Goal: Information Seeking & Learning: Learn about a topic

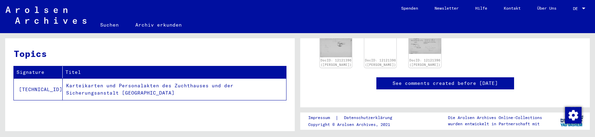
scroll to position [285, 0]
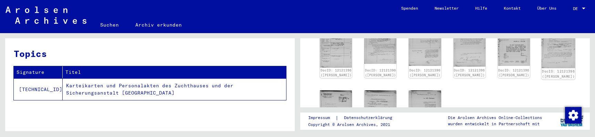
click at [542, 55] on img at bounding box center [559, 43] width 34 height 49
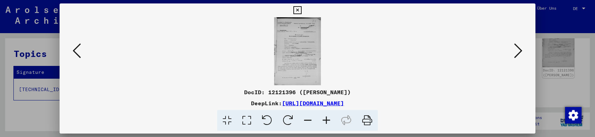
click at [323, 123] on icon at bounding box center [326, 120] width 19 height 21
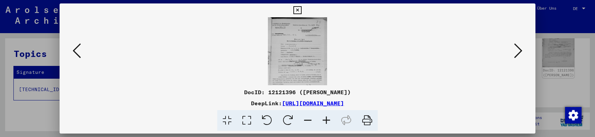
click at [323, 123] on icon at bounding box center [326, 120] width 19 height 21
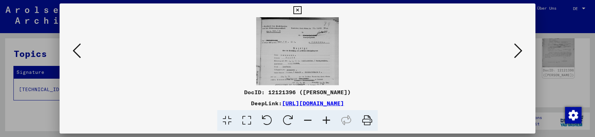
click at [323, 123] on icon at bounding box center [326, 120] width 19 height 21
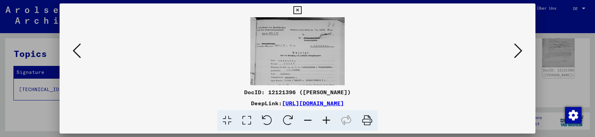
click at [323, 123] on icon at bounding box center [326, 120] width 19 height 21
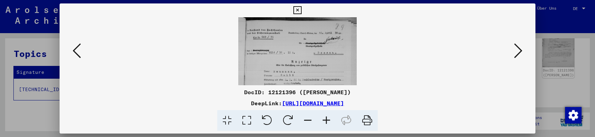
click at [323, 123] on icon at bounding box center [326, 120] width 19 height 21
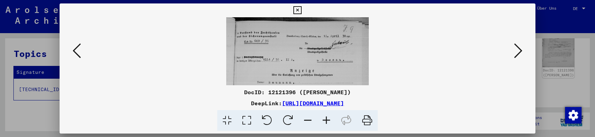
click at [323, 123] on icon at bounding box center [326, 120] width 19 height 21
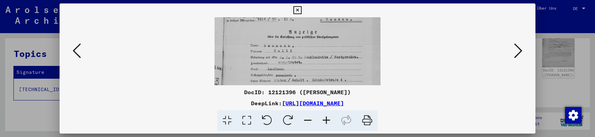
drag, startPoint x: 328, startPoint y: 66, endPoint x: 328, endPoint y: 19, distance: 47.9
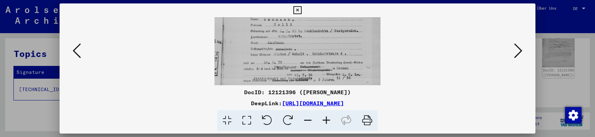
scroll to position [77, 0]
drag, startPoint x: 328, startPoint y: 55, endPoint x: 329, endPoint y: 25, distance: 29.3
click at [79, 52] on icon at bounding box center [77, 50] width 8 height 17
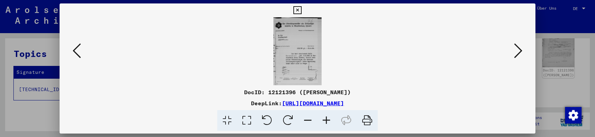
click at [79, 52] on icon at bounding box center [77, 50] width 8 height 17
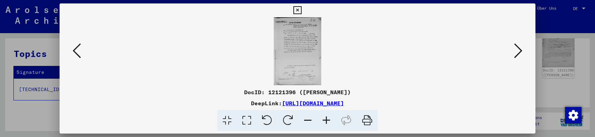
click at [79, 52] on icon at bounding box center [77, 50] width 8 height 17
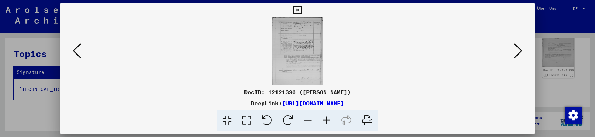
click at [79, 52] on icon at bounding box center [77, 50] width 8 height 17
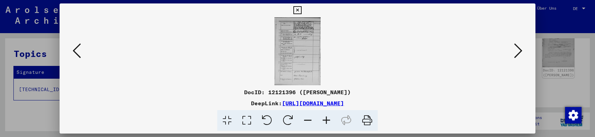
click at [79, 52] on icon at bounding box center [77, 50] width 8 height 17
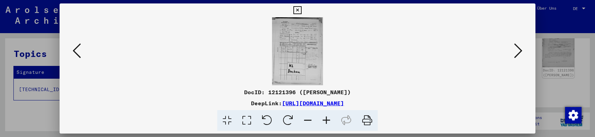
click at [79, 52] on icon at bounding box center [77, 50] width 8 height 17
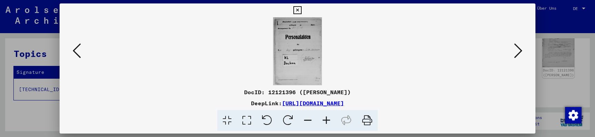
click at [79, 52] on icon at bounding box center [77, 50] width 8 height 17
click at [517, 56] on icon at bounding box center [518, 50] width 8 height 17
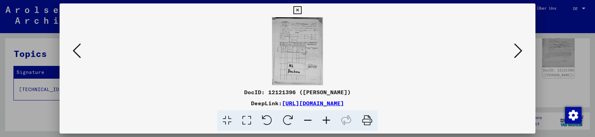
click at [517, 56] on icon at bounding box center [518, 50] width 8 height 17
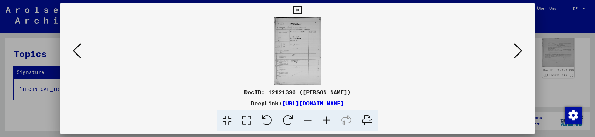
click at [517, 56] on icon at bounding box center [518, 50] width 8 height 17
click at [328, 122] on icon at bounding box center [326, 120] width 19 height 21
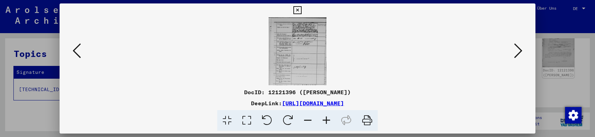
click at [328, 122] on icon at bounding box center [326, 120] width 19 height 21
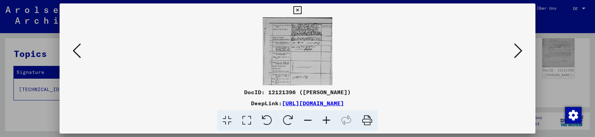
click at [328, 122] on icon at bounding box center [326, 120] width 19 height 21
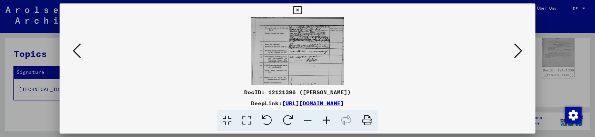
click at [328, 122] on icon at bounding box center [326, 120] width 19 height 21
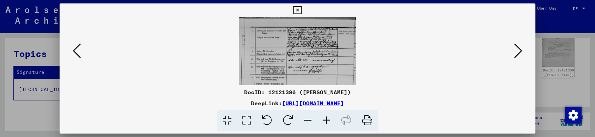
click at [328, 122] on icon at bounding box center [326, 120] width 19 height 21
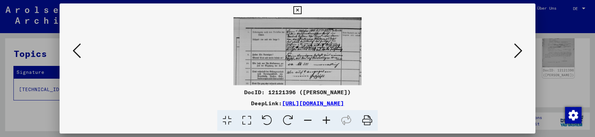
click at [328, 122] on icon at bounding box center [326, 120] width 19 height 21
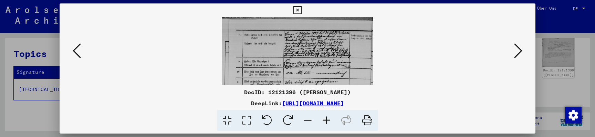
click at [328, 122] on icon at bounding box center [326, 120] width 19 height 21
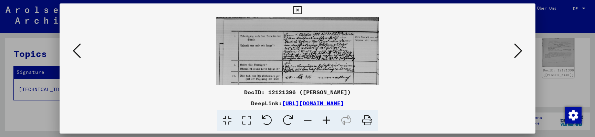
click at [328, 122] on icon at bounding box center [326, 120] width 19 height 21
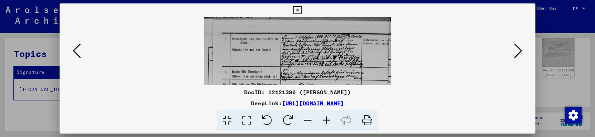
click at [328, 122] on icon at bounding box center [326, 120] width 19 height 21
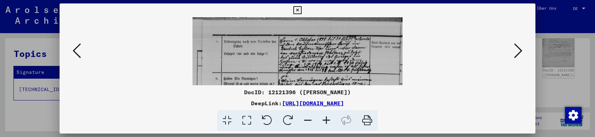
click at [328, 122] on icon at bounding box center [326, 120] width 19 height 21
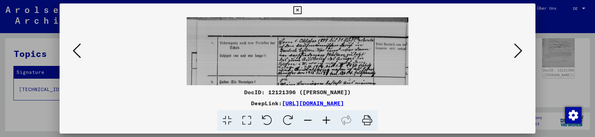
click at [328, 122] on icon at bounding box center [326, 120] width 19 height 21
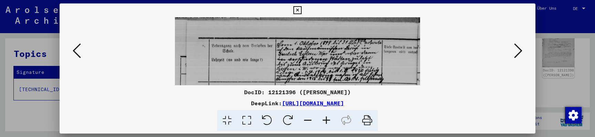
click at [328, 122] on icon at bounding box center [326, 120] width 19 height 21
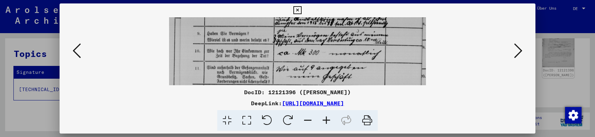
drag, startPoint x: 338, startPoint y: 75, endPoint x: 345, endPoint y: 16, distance: 59.6
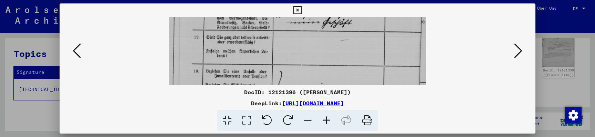
drag, startPoint x: 347, startPoint y: 65, endPoint x: 347, endPoint y: 11, distance: 53.7
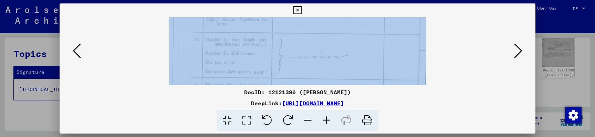
drag, startPoint x: 349, startPoint y: 48, endPoint x: 348, endPoint y: 16, distance: 31.7
click at [353, 63] on img at bounding box center [297, 62] width 257 height 378
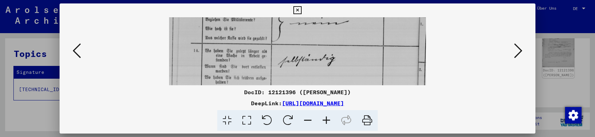
drag, startPoint x: 355, startPoint y: 69, endPoint x: 356, endPoint y: 33, distance: 35.5
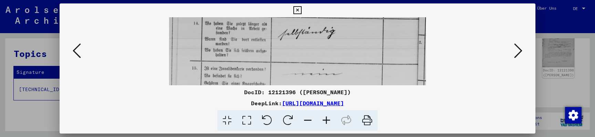
drag, startPoint x: 360, startPoint y: 60, endPoint x: 360, endPoint y: 34, distance: 25.8
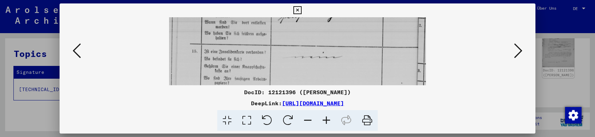
drag, startPoint x: 365, startPoint y: 56, endPoint x: 367, endPoint y: 37, distance: 19.7
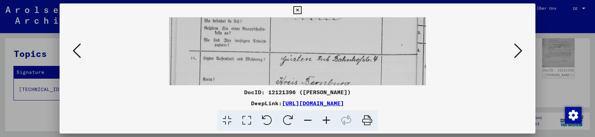
drag, startPoint x: 398, startPoint y: 54, endPoint x: 400, endPoint y: 19, distance: 34.8
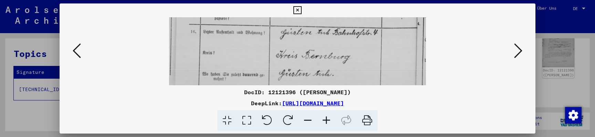
drag, startPoint x: 401, startPoint y: 68, endPoint x: 401, endPoint y: 41, distance: 26.9
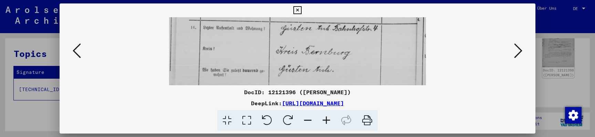
drag, startPoint x: 402, startPoint y: 57, endPoint x: 402, endPoint y: 53, distance: 3.8
click at [517, 52] on icon at bounding box center [518, 50] width 8 height 17
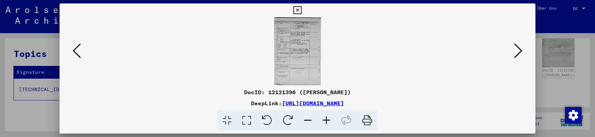
scroll to position [0, 0]
click at [518, 52] on icon at bounding box center [518, 50] width 8 height 17
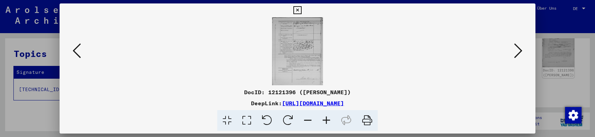
click at [518, 52] on icon at bounding box center [518, 50] width 8 height 17
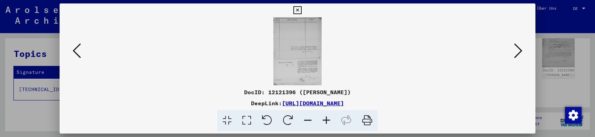
click at [518, 52] on icon at bounding box center [518, 50] width 8 height 17
click at [324, 120] on icon at bounding box center [326, 120] width 19 height 21
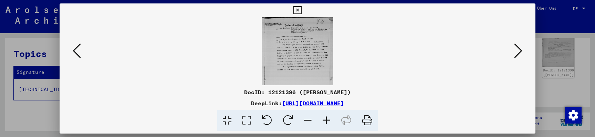
click at [324, 120] on icon at bounding box center [326, 120] width 19 height 21
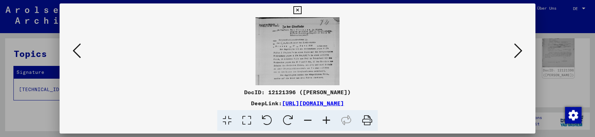
click at [324, 120] on icon at bounding box center [326, 120] width 19 height 21
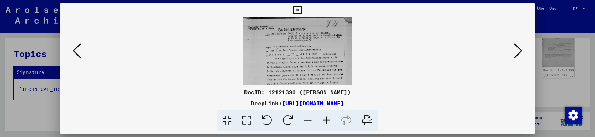
click at [324, 120] on icon at bounding box center [326, 120] width 19 height 21
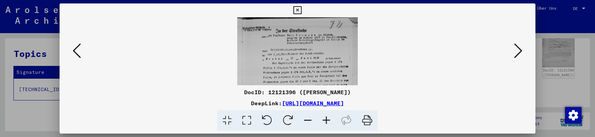
click at [324, 120] on icon at bounding box center [326, 120] width 19 height 21
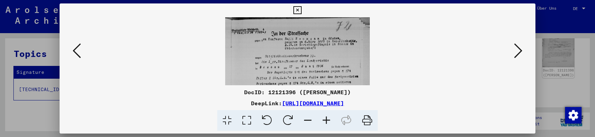
click at [324, 120] on icon at bounding box center [326, 120] width 19 height 21
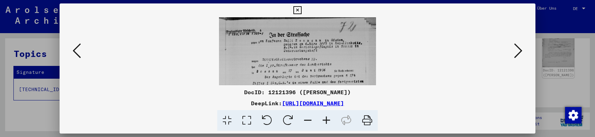
click at [324, 120] on icon at bounding box center [326, 120] width 19 height 21
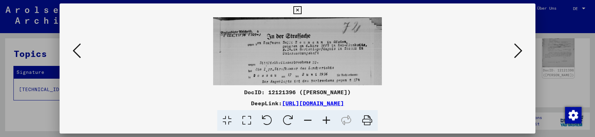
click at [324, 120] on icon at bounding box center [326, 120] width 19 height 21
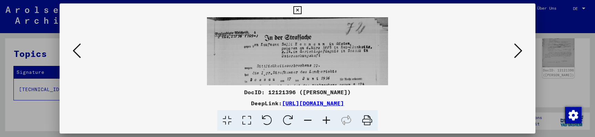
click at [324, 120] on icon at bounding box center [326, 120] width 19 height 21
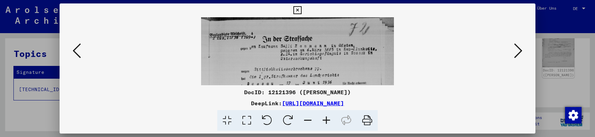
click at [324, 120] on icon at bounding box center [326, 120] width 19 height 21
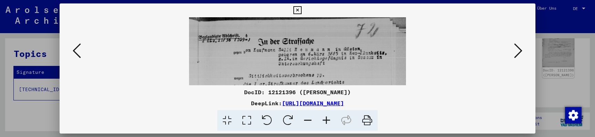
click at [324, 120] on icon at bounding box center [326, 120] width 19 height 21
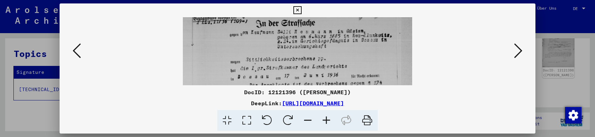
scroll to position [21, 0]
drag, startPoint x: 340, startPoint y: 69, endPoint x: 341, endPoint y: 48, distance: 21.4
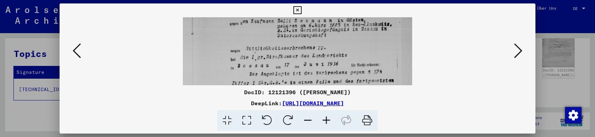
drag, startPoint x: 342, startPoint y: 67, endPoint x: 342, endPoint y: 58, distance: 9.3
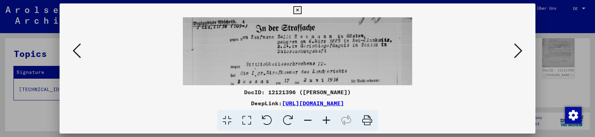
scroll to position [0, 0]
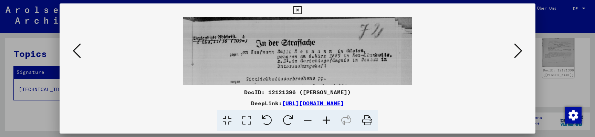
drag, startPoint x: 365, startPoint y: 54, endPoint x: 365, endPoint y: 97, distance: 43.7
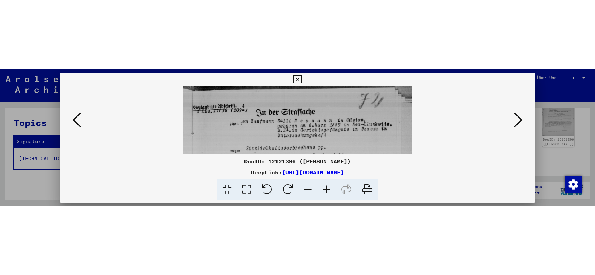
scroll to position [1, 0]
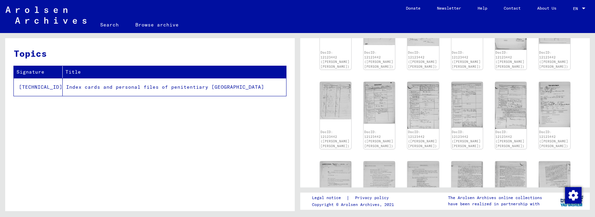
scroll to position [325, 0]
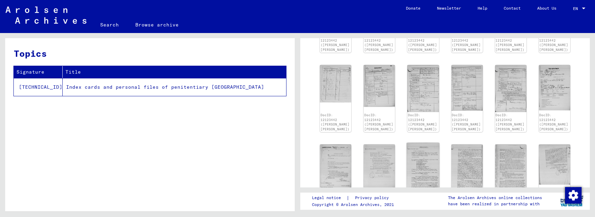
click at [421, 153] on img at bounding box center [423, 168] width 33 height 50
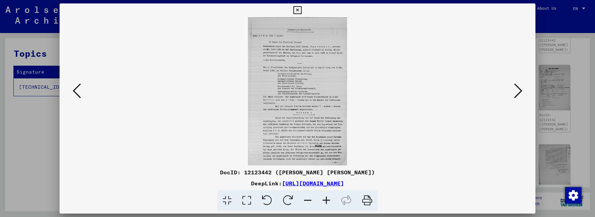
click at [323, 202] on icon at bounding box center [326, 200] width 19 height 21
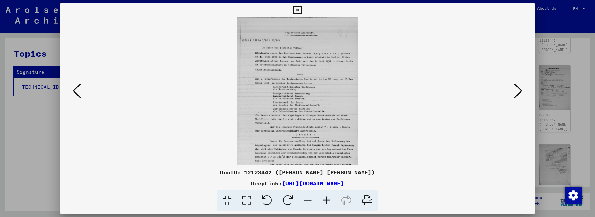
click at [323, 202] on icon at bounding box center [326, 200] width 19 height 21
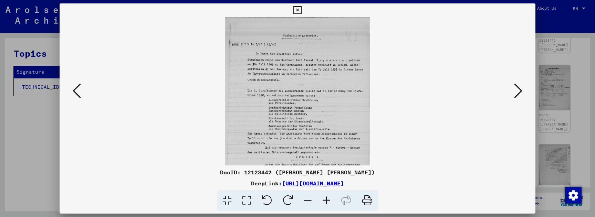
click at [323, 202] on icon at bounding box center [326, 200] width 19 height 21
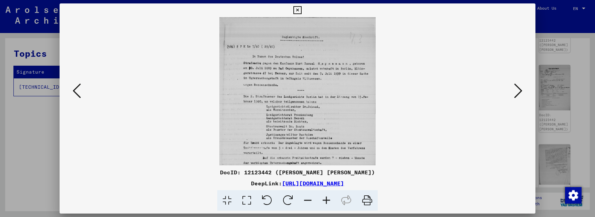
click at [323, 202] on icon at bounding box center [326, 200] width 19 height 21
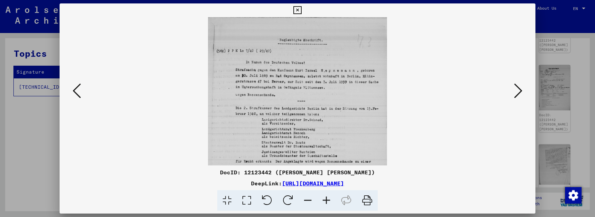
click at [323, 202] on icon at bounding box center [326, 200] width 19 height 21
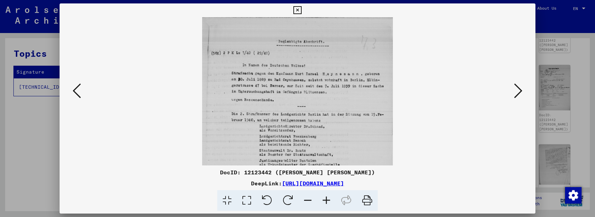
click at [323, 202] on icon at bounding box center [326, 200] width 19 height 21
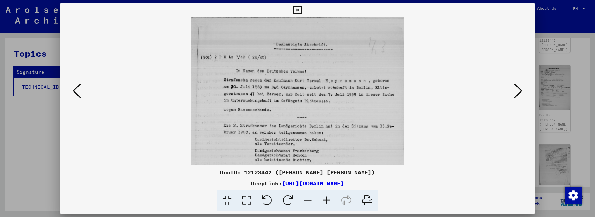
click at [323, 202] on icon at bounding box center [326, 200] width 19 height 21
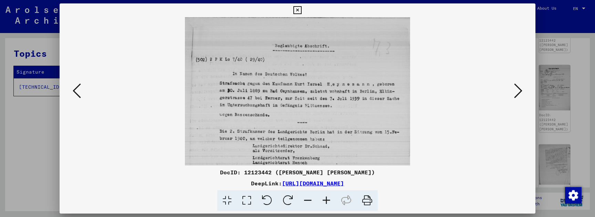
click at [323, 202] on icon at bounding box center [326, 200] width 19 height 21
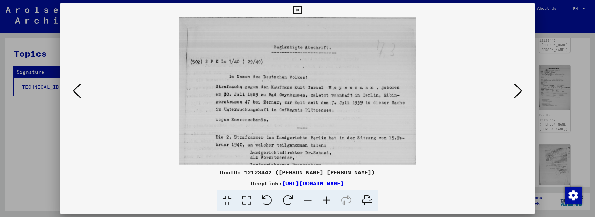
click at [323, 202] on icon at bounding box center [326, 200] width 19 height 21
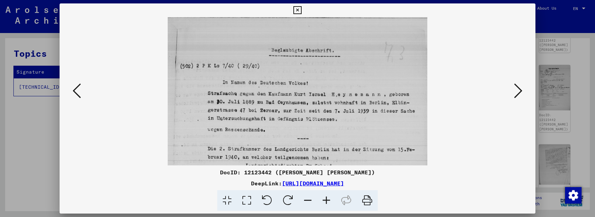
click at [323, 202] on icon at bounding box center [326, 200] width 19 height 21
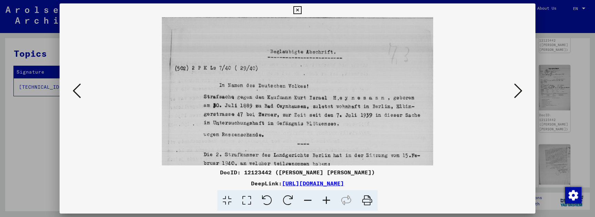
click at [323, 202] on icon at bounding box center [326, 200] width 19 height 21
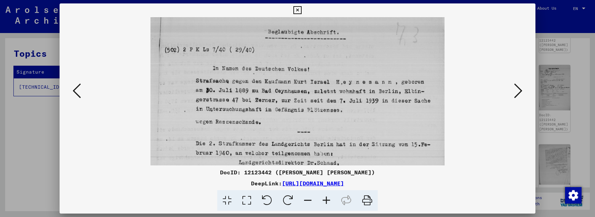
drag, startPoint x: 336, startPoint y: 128, endPoint x: 335, endPoint y: 105, distance: 23.4
click at [329, 202] on icon at bounding box center [326, 200] width 19 height 21
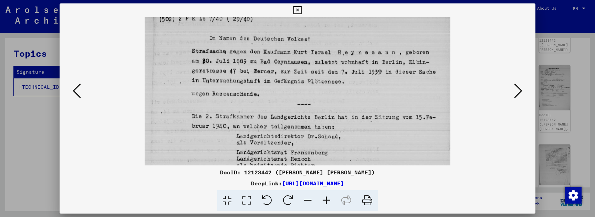
drag, startPoint x: 416, startPoint y: 62, endPoint x: 413, endPoint y: 28, distance: 33.5
click at [413, 29] on img at bounding box center [297, 190] width 305 height 458
click at [523, 91] on button at bounding box center [518, 92] width 12 height 20
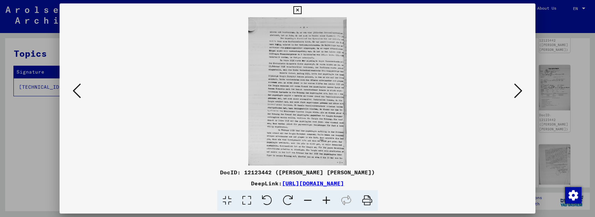
scroll to position [0, 0]
click at [77, 95] on icon at bounding box center [77, 91] width 8 height 17
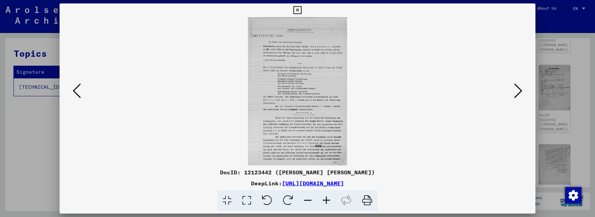
click at [324, 201] on icon at bounding box center [326, 200] width 19 height 21
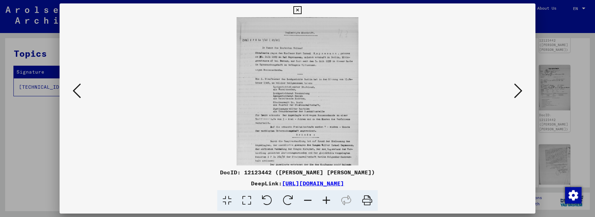
click at [324, 201] on icon at bounding box center [326, 200] width 19 height 21
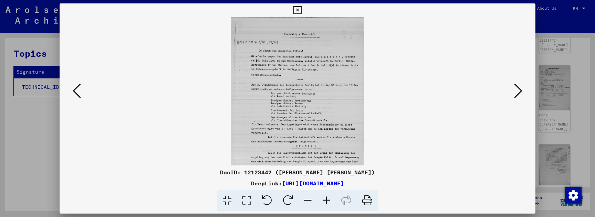
click at [324, 201] on icon at bounding box center [326, 200] width 19 height 21
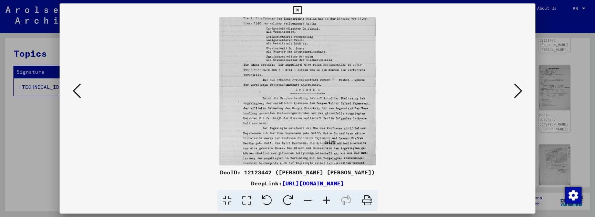
drag, startPoint x: 320, startPoint y: 125, endPoint x: 320, endPoint y: 43, distance: 81.3
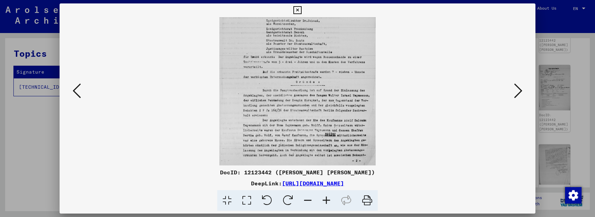
drag, startPoint x: 327, startPoint y: 89, endPoint x: 327, endPoint y: 69, distance: 20.3
click at [517, 89] on icon at bounding box center [518, 91] width 8 height 17
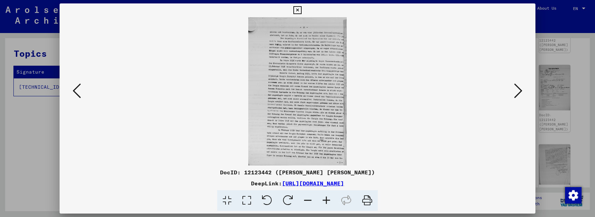
click at [517, 89] on icon at bounding box center [518, 91] width 8 height 17
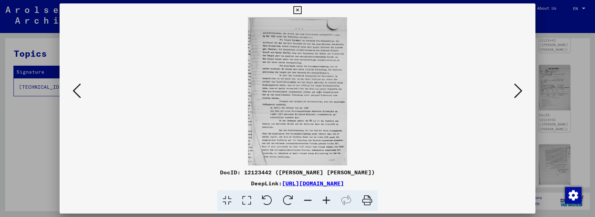
click at [301, 8] on icon at bounding box center [297, 10] width 8 height 8
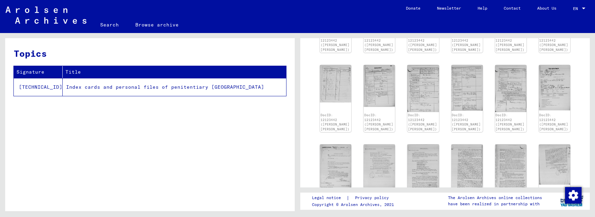
click at [53, 12] on img at bounding box center [46, 15] width 81 height 17
